Goal: Information Seeking & Learning: Get advice/opinions

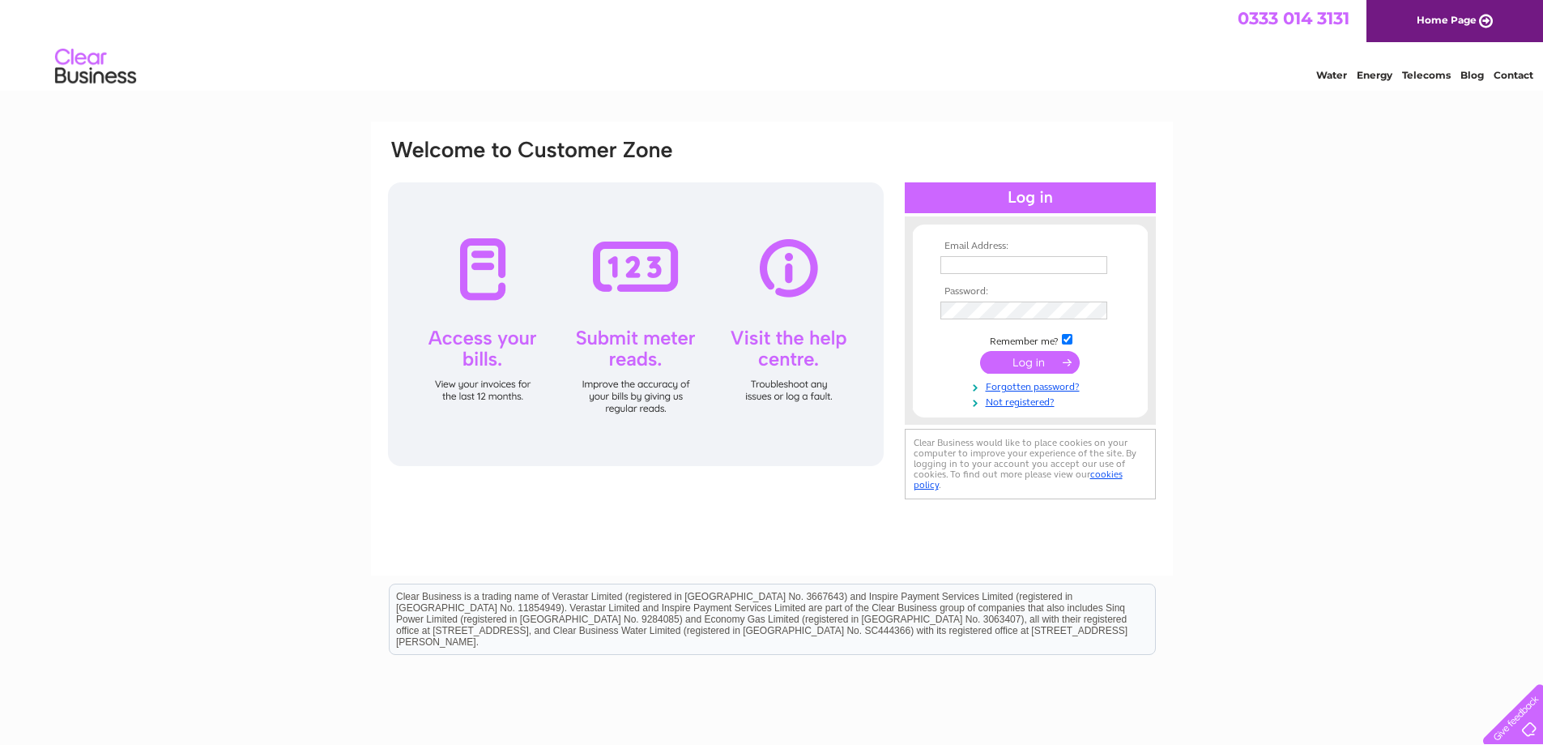
type input "[EMAIL_ADDRESS][DOMAIN_NAME]"
click at [1013, 362] on input "submit" at bounding box center [1030, 362] width 100 height 23
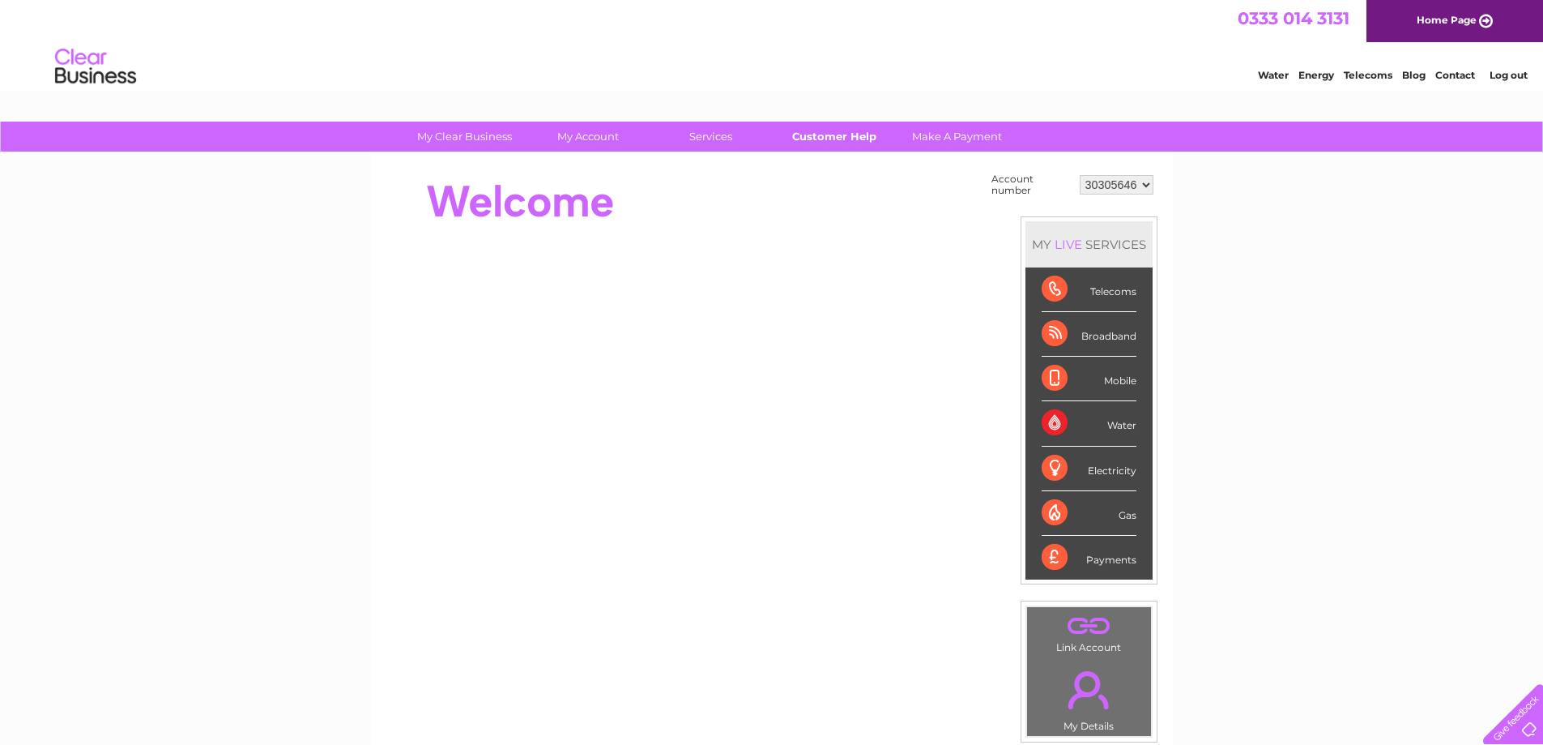
click at [822, 138] on link "Customer Help" at bounding box center [834, 137] width 134 height 30
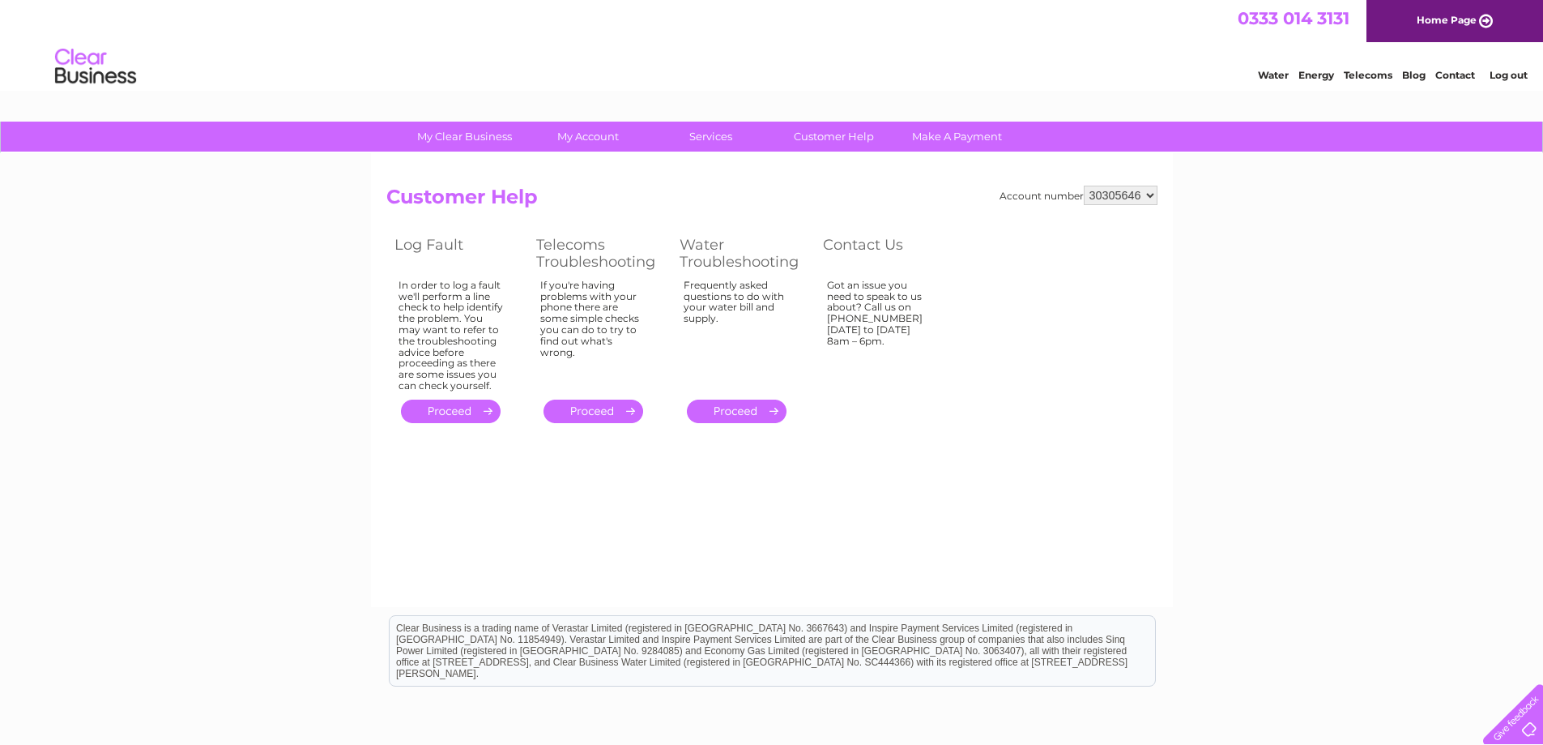
click at [504, 326] on div "Got an issue you need to speak to us about? Call us on [PHONE_NUMBER] [DATE] to…" at bounding box center [451, 336] width 105 height 112
click at [830, 127] on link "Customer Help" at bounding box center [834, 137] width 134 height 30
